Goal: Check status

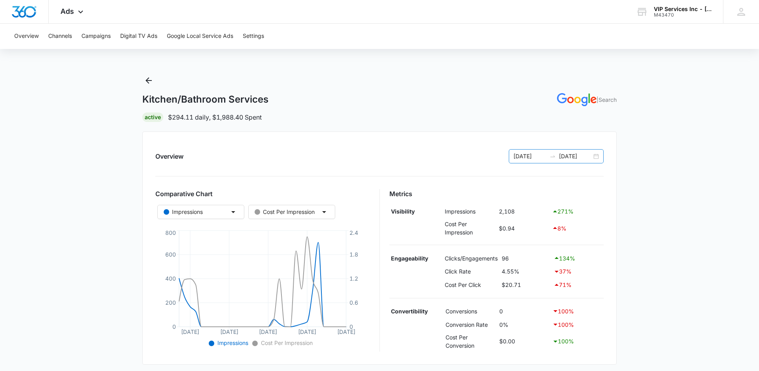
click at [602, 155] on div "[DATE] [DATE]" at bounding box center [555, 156] width 95 height 14
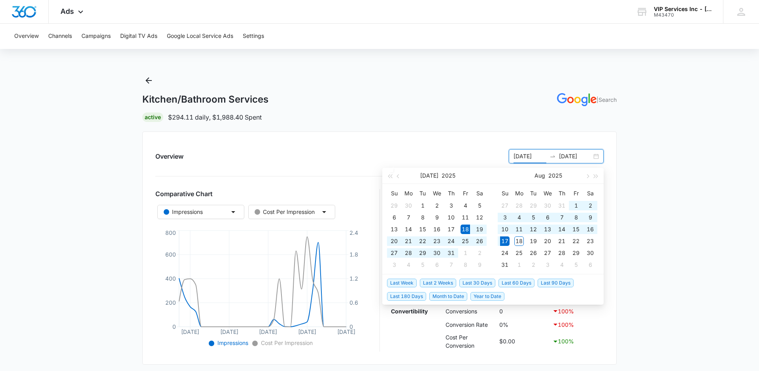
click at [599, 156] on div "[DATE] [DATE]" at bounding box center [555, 156] width 95 height 14
type input "[DATE]"
click at [482, 296] on span "Year to Date" at bounding box center [487, 296] width 34 height 9
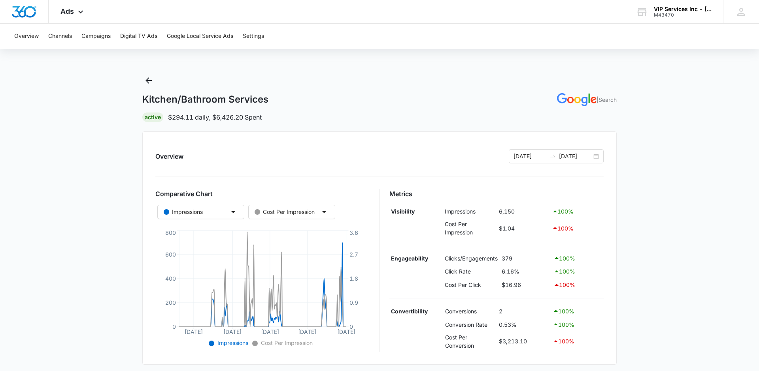
click at [141, 79] on main "Kitchen/Bathroom Services | Search Active $294.11 daily , $6,426.20 Spent Overv…" at bounding box center [379, 328] width 759 height 509
click at [146, 79] on icon "Back" at bounding box center [148, 80] width 9 height 9
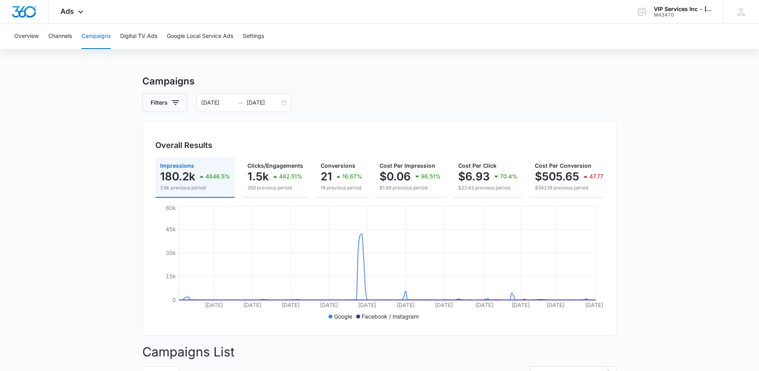
click at [267, 100] on input "[DATE]" at bounding box center [263, 102] width 33 height 9
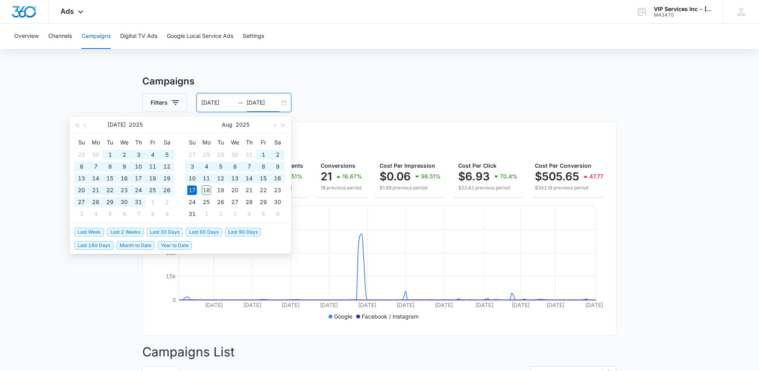
click at [278, 102] on input "[DATE]" at bounding box center [263, 102] width 33 height 9
type input "[DATE]"
click at [232, 233] on span "Last 90 Days" at bounding box center [243, 232] width 36 height 9
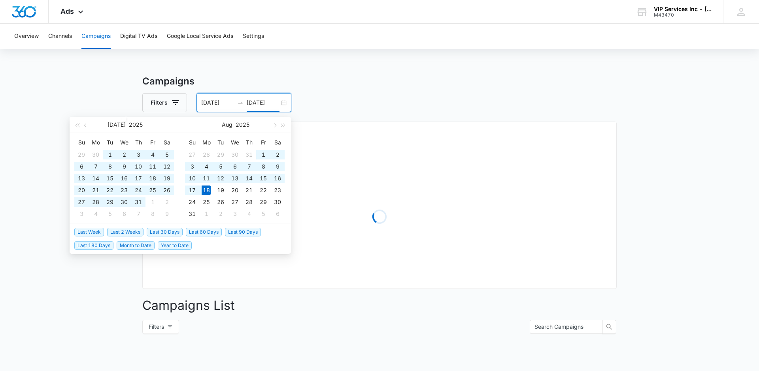
type input "05/20/2025"
type input "08/18/2025"
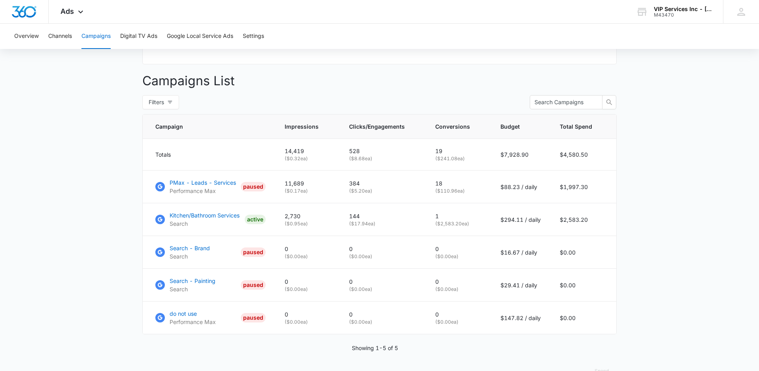
scroll to position [284, 0]
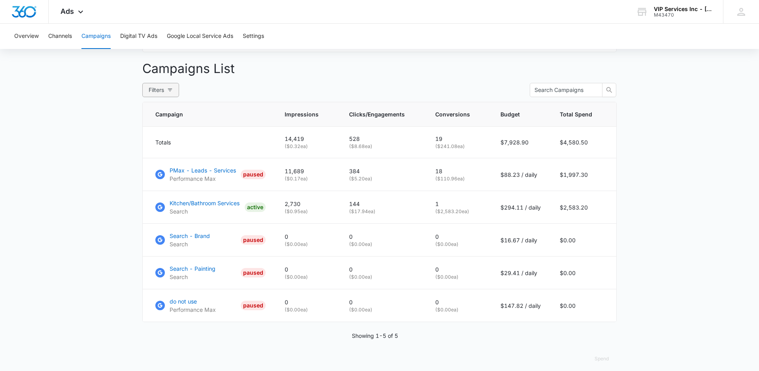
click at [158, 92] on span "Filters" at bounding box center [156, 90] width 15 height 9
click at [121, 88] on main "Campaigns Filters 05/20/2025 08/18/2025 Overall Results Impressions 14.4k 90.97…" at bounding box center [379, 85] width 759 height 588
click at [205, 172] on p "PMax - Leads - Services" at bounding box center [202, 170] width 66 height 8
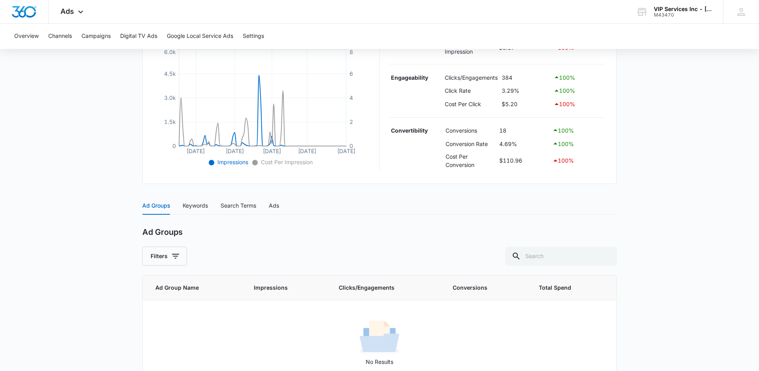
scroll to position [204, 0]
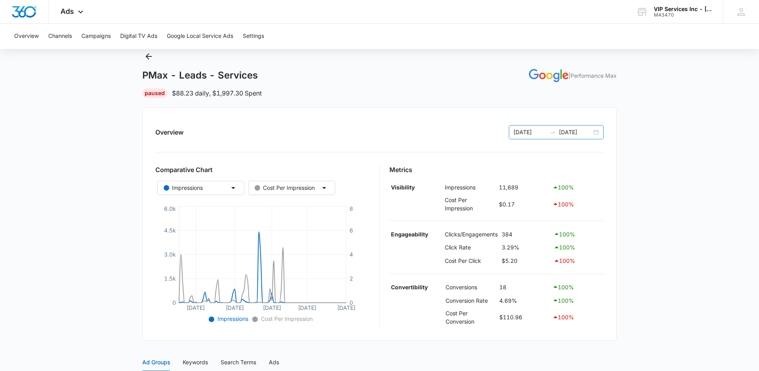
click at [597, 134] on div "05/20/2025 08/18/2025" at bounding box center [555, 132] width 95 height 14
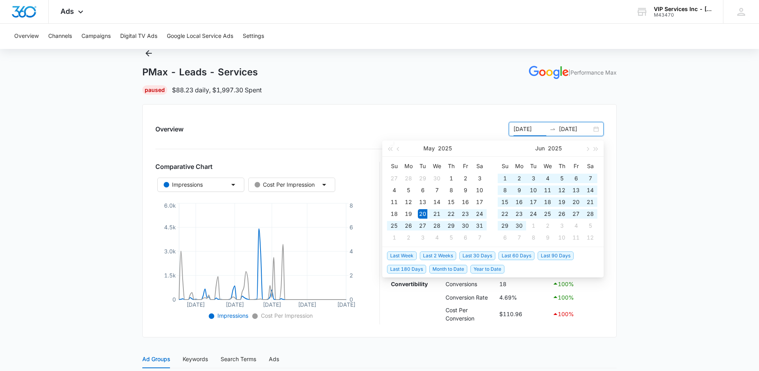
scroll to position [28, 0]
type input "05/20/2025"
click at [490, 271] on span "Year to Date" at bounding box center [487, 270] width 34 height 9
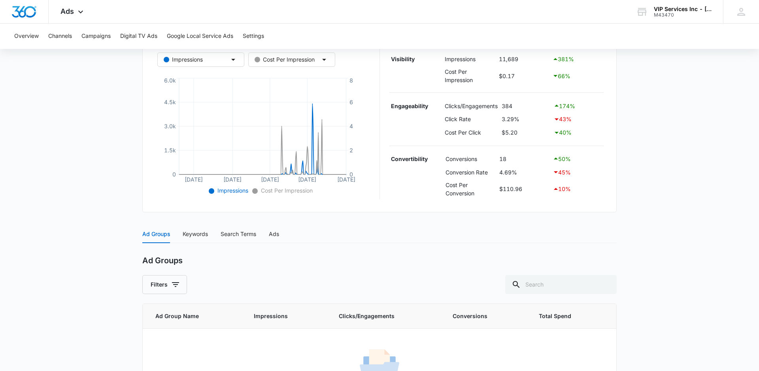
scroll to position [204, 0]
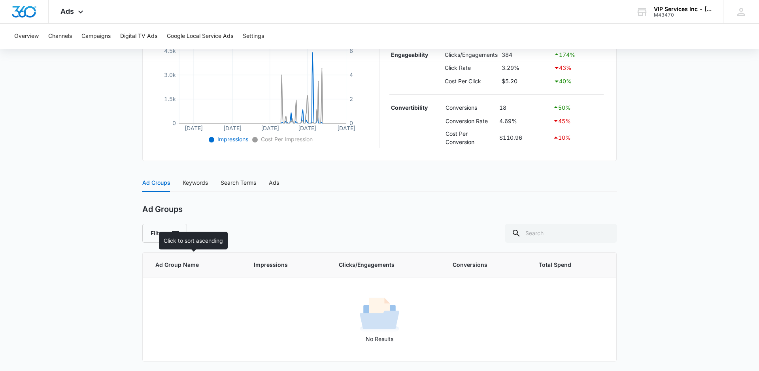
click at [179, 269] on span "Ad Group Name" at bounding box center [189, 265] width 68 height 9
click at [161, 245] on div "Ad Groups Filters Ad Group Name Impressions Clicks/Engagements Conversions Tota…" at bounding box center [379, 283] width 474 height 157
click at [170, 240] on button "Filters" at bounding box center [164, 233] width 45 height 19
click at [150, 270] on label "Active" at bounding box center [163, 274] width 32 height 12
click at [150, 275] on input "Active" at bounding box center [150, 278] width 6 height 6
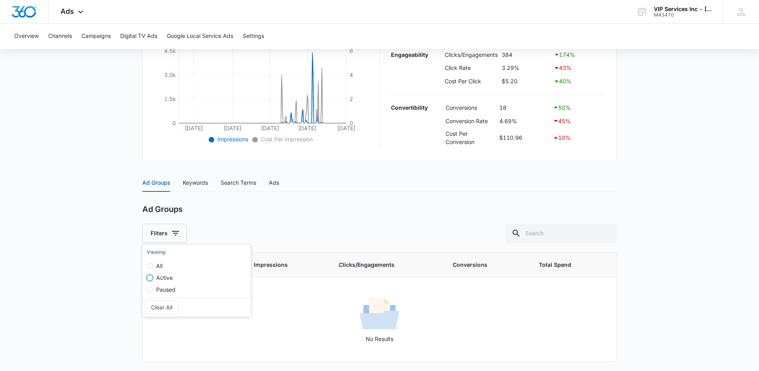
radio input "true"
click at [150, 269] on input "All" at bounding box center [150, 266] width 6 height 6
radio input "true"
radio input "false"
click at [136, 271] on main "PMax - Leads - Services | Performance Max Paused $88.23 daily , $1,997.30 Spent…" at bounding box center [379, 120] width 759 height 501
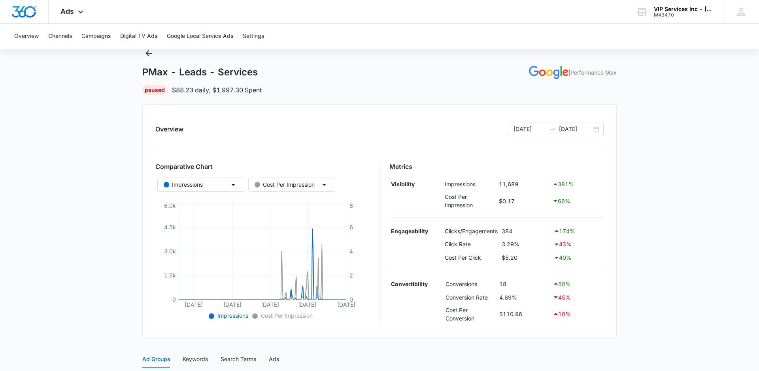
scroll to position [0, 0]
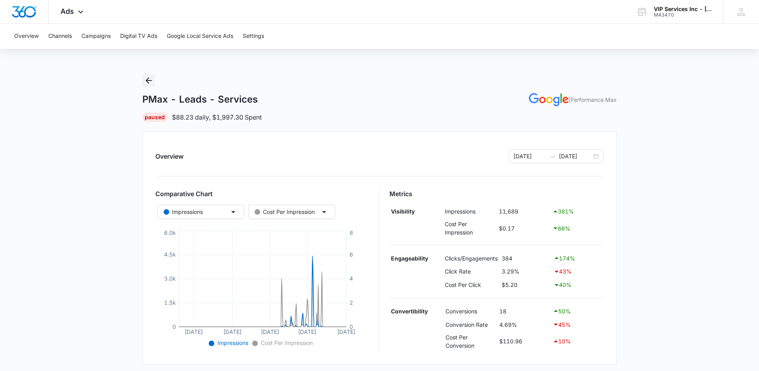
click at [149, 80] on icon "Back" at bounding box center [148, 80] width 6 height 6
